Goal: Check status: Check status

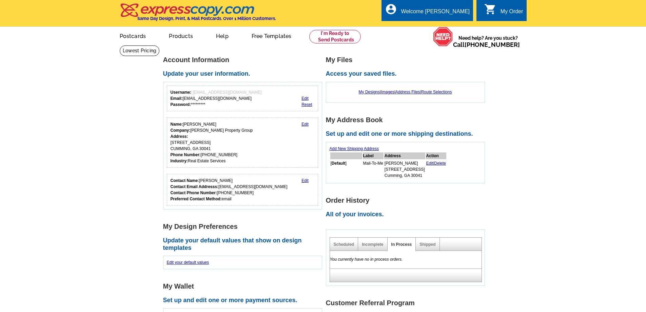
click at [506, 11] on div "My Order" at bounding box center [512, 12] width 23 height 9
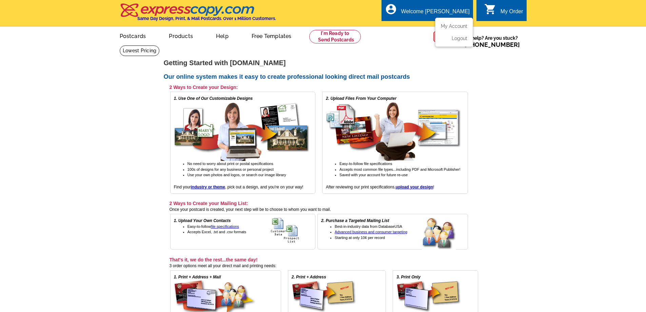
click at [444, 20] on ul "My Account Logout" at bounding box center [454, 32] width 38 height 29
click at [445, 23] on ul "My Account Logout" at bounding box center [454, 32] width 38 height 29
click at [448, 26] on link "My Account" at bounding box center [452, 26] width 29 height 6
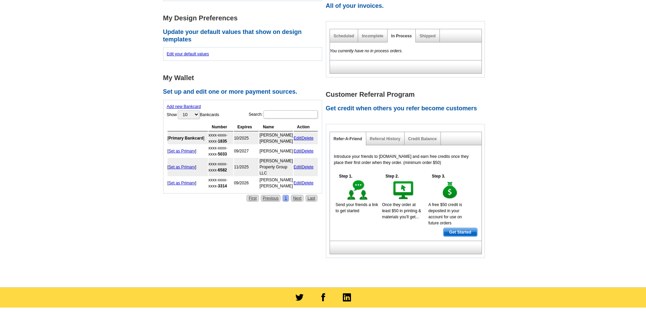
scroll to position [237, 0]
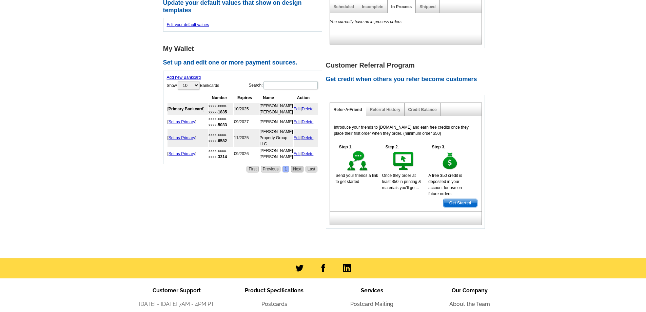
click at [297, 172] on link "Next" at bounding box center [297, 169] width 13 height 7
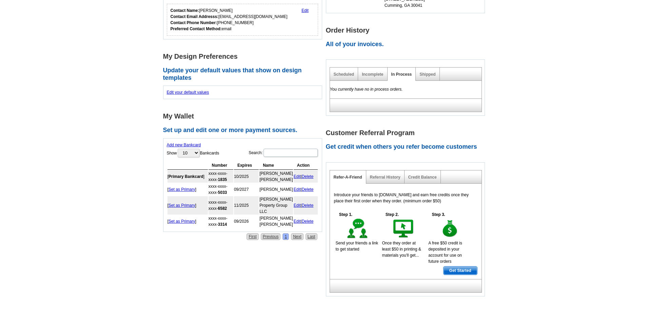
scroll to position [170, 0]
click at [358, 44] on h2 "All of your invoices." at bounding box center [407, 44] width 163 height 7
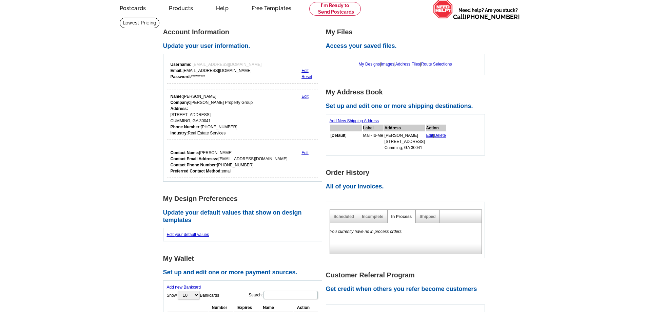
scroll to position [23, 0]
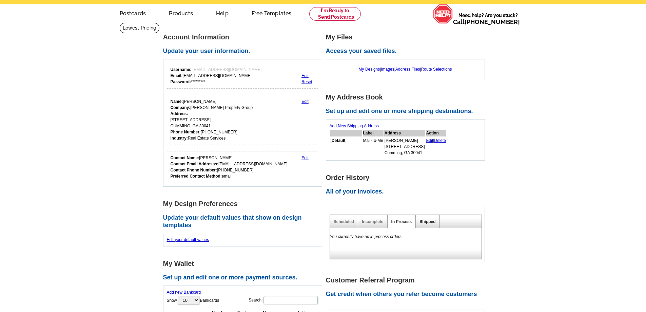
click at [429, 221] on link "Shipped" at bounding box center [428, 221] width 16 height 5
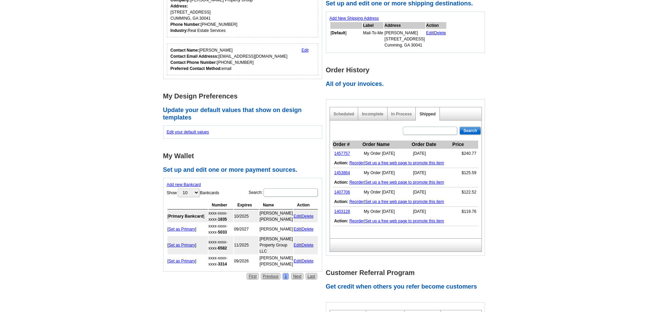
scroll to position [144, 0]
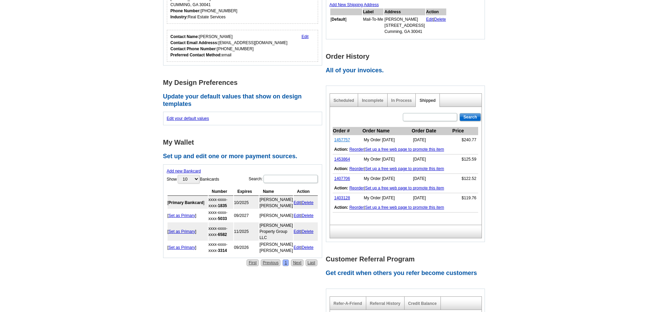
click at [346, 140] on link "1457757" at bounding box center [342, 139] width 16 height 5
click at [340, 159] on link "1453864" at bounding box center [342, 159] width 16 height 5
click at [346, 179] on link "1407706" at bounding box center [342, 178] width 16 height 5
click at [342, 199] on link "1403128" at bounding box center [342, 197] width 16 height 5
click at [343, 178] on link "1407706" at bounding box center [342, 178] width 16 height 5
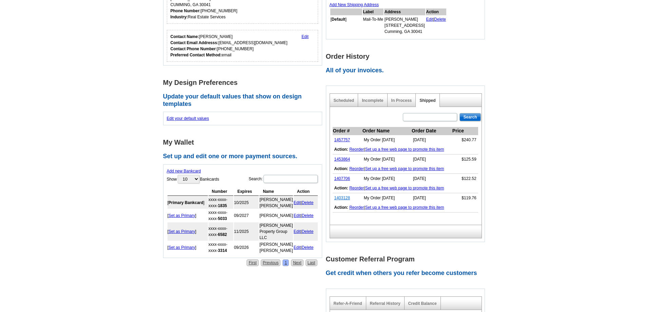
click at [344, 199] on link "1403128" at bounding box center [342, 197] width 16 height 5
click at [341, 178] on link "1407706" at bounding box center [342, 178] width 16 height 5
click at [347, 178] on link "1407706" at bounding box center [342, 178] width 16 height 5
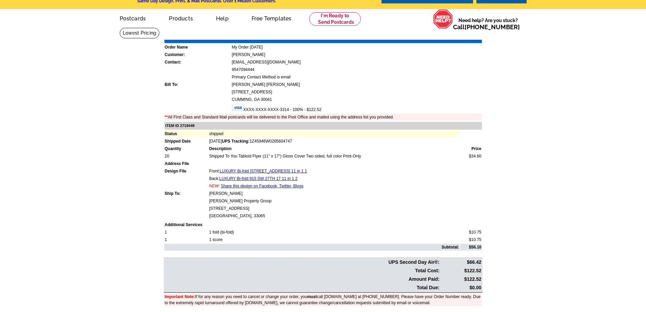
scroll to position [34, 0]
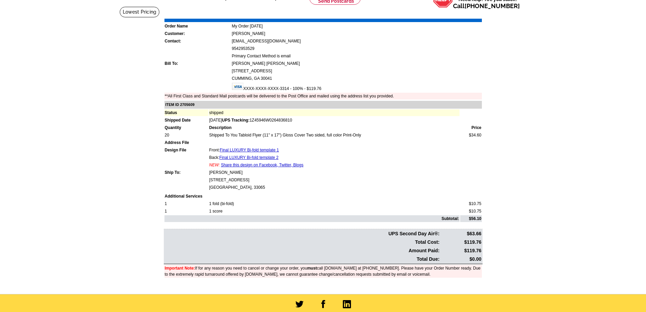
scroll to position [68, 0]
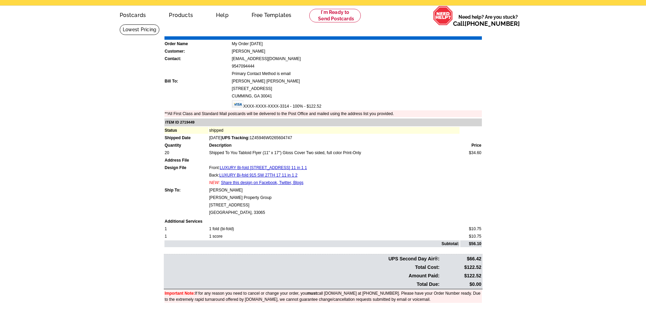
scroll to position [23, 0]
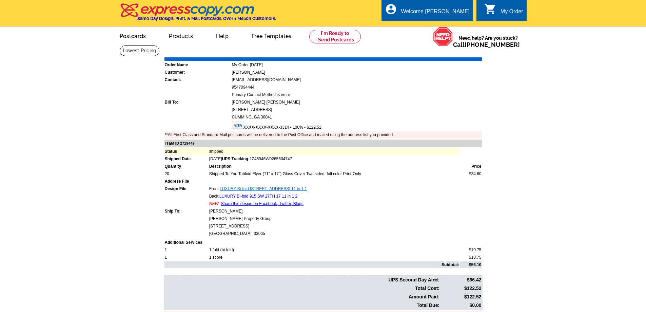
click at [283, 189] on link "LUXURY Bi-fold [STREET_ADDRESS] 11 in 1 1" at bounding box center [263, 188] width 87 height 5
click at [268, 197] on link "LUXURY Bi-fold 915 SW 27TH 17 11 in 1 2" at bounding box center [258, 196] width 78 height 5
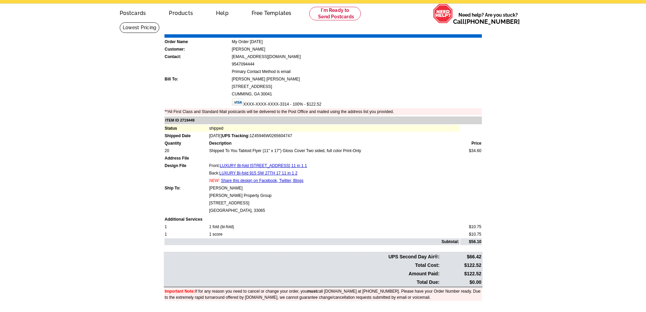
scroll to position [22, 0]
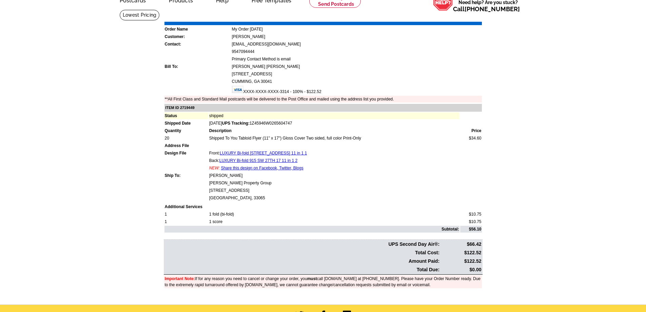
scroll to position [42, 0]
